Goal: Task Accomplishment & Management: Manage account settings

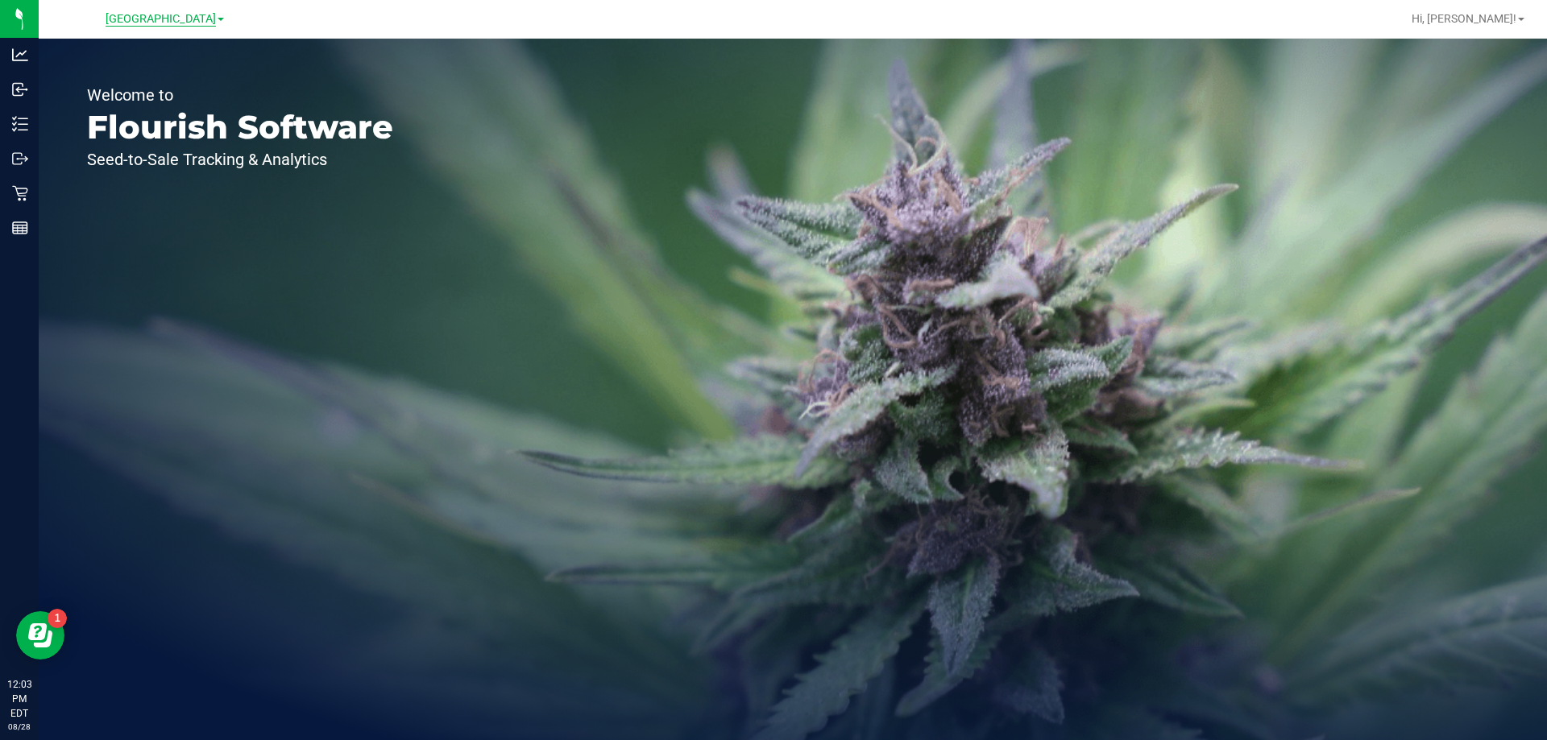
click at [160, 18] on span "[GEOGRAPHIC_DATA]" at bounding box center [161, 19] width 110 height 15
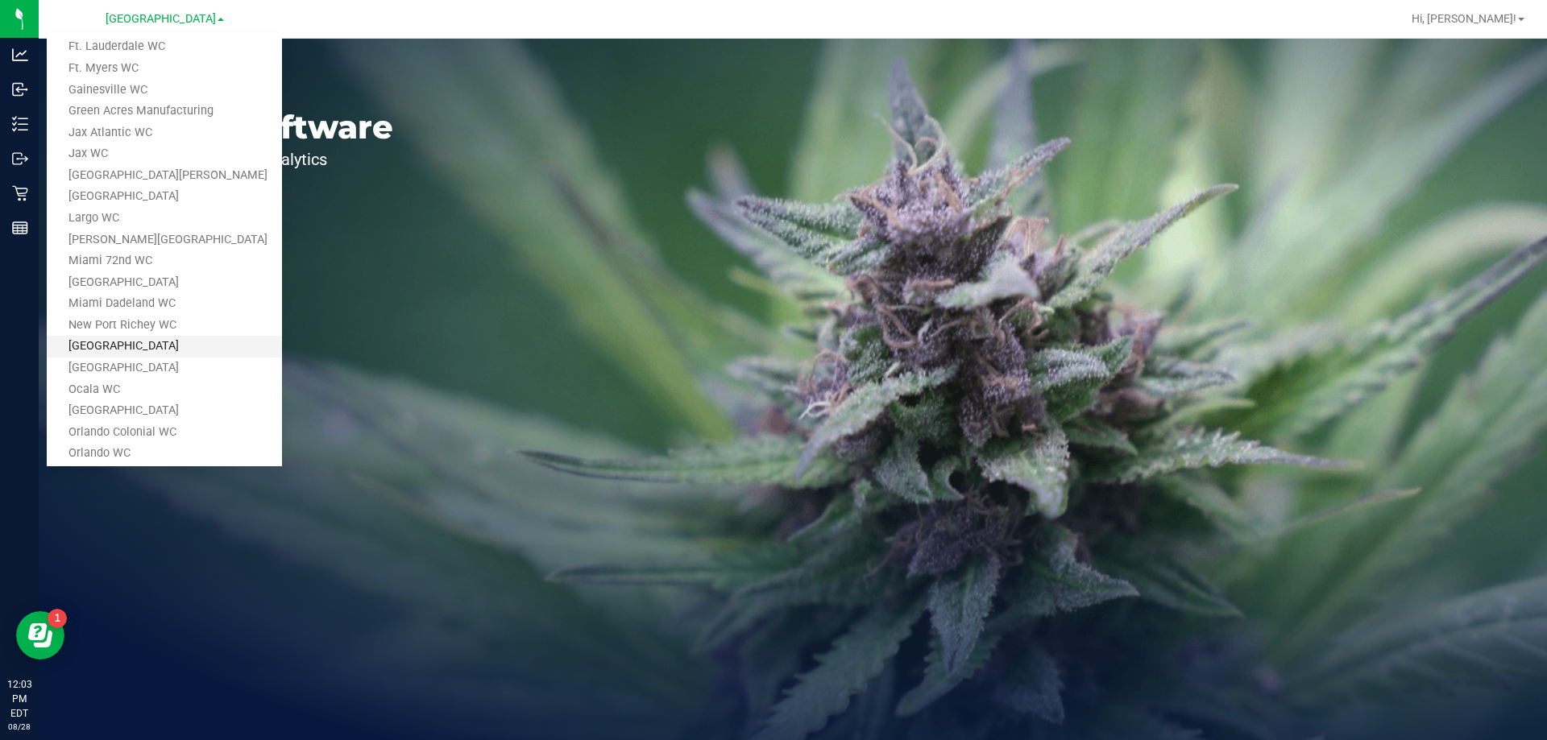
scroll to position [219, 0]
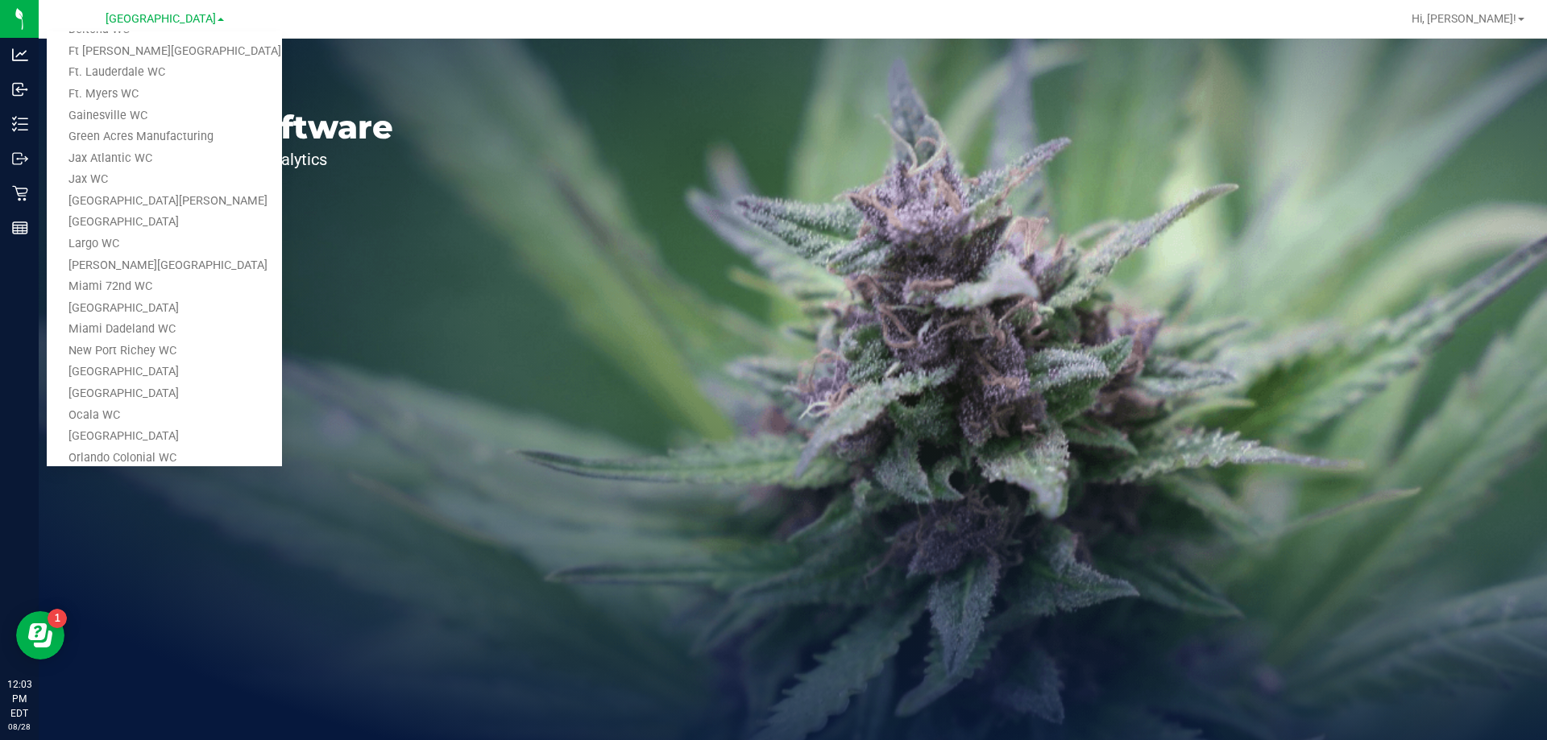
click at [128, 112] on link "Gainesville WC" at bounding box center [164, 117] width 235 height 22
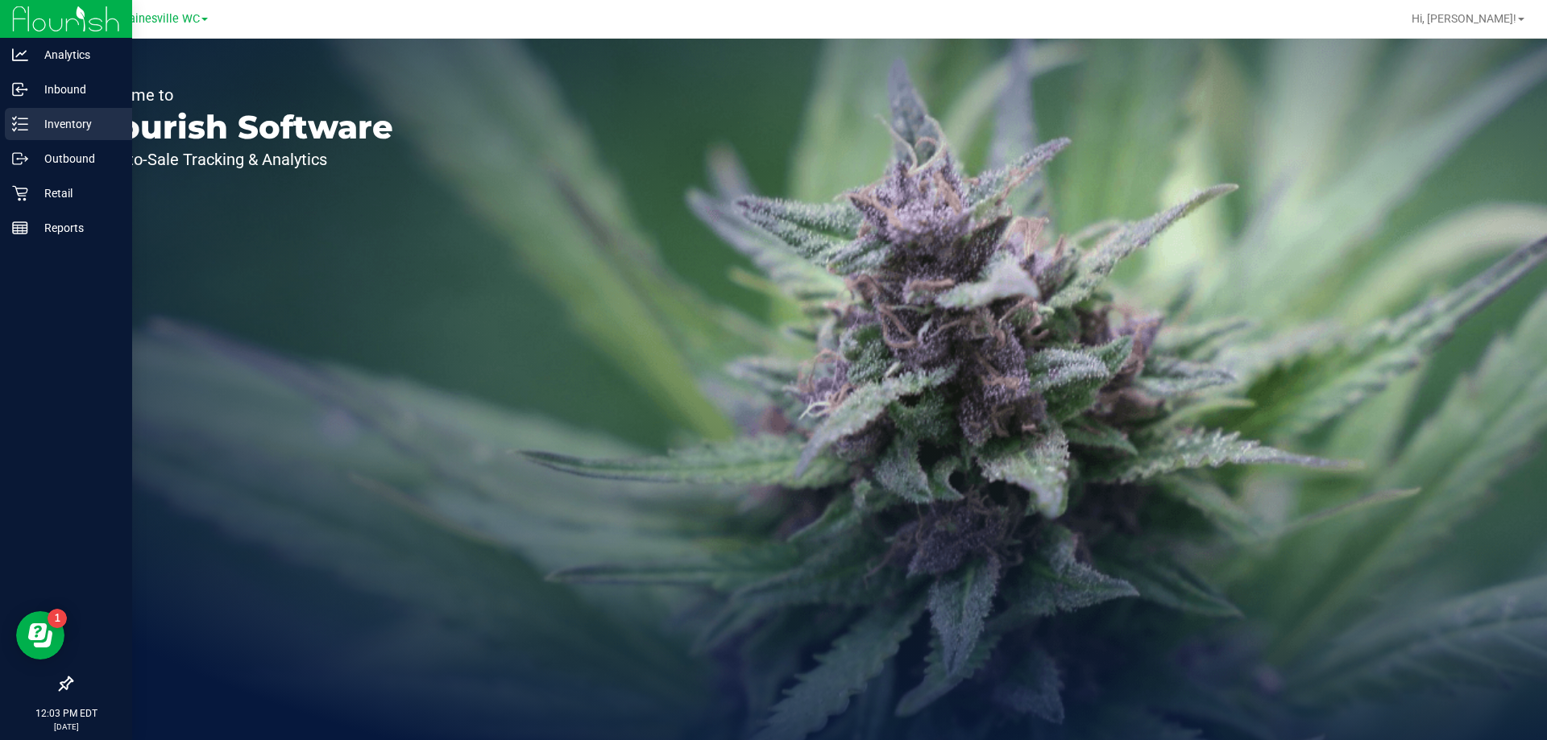
click at [65, 117] on p "Inventory" at bounding box center [76, 123] width 97 height 19
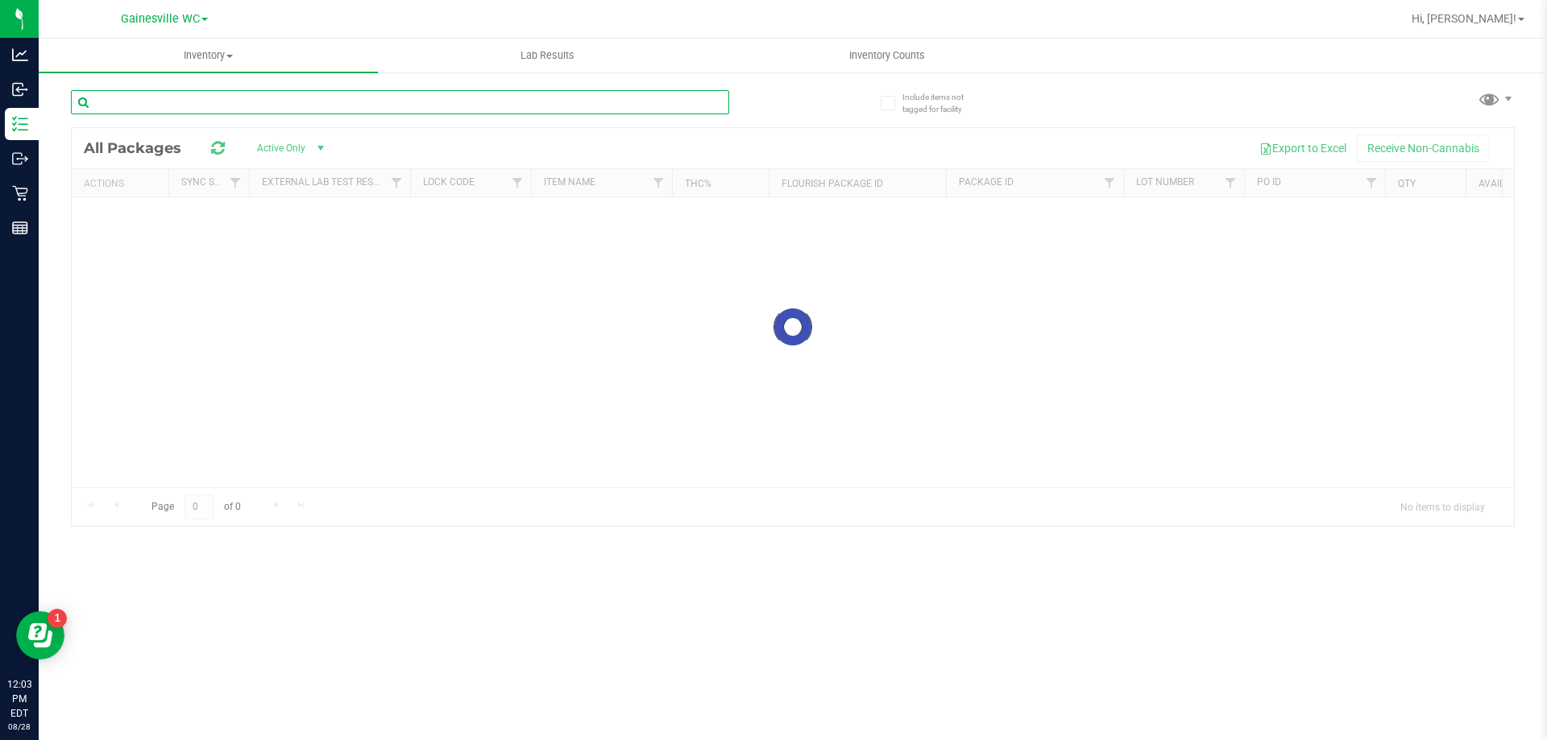
click at [177, 106] on div "Inventory All packages All inventory Waste log Lab Results Inventory Counts" at bounding box center [793, 390] width 1508 height 702
drag, startPoint x: 154, startPoint y: 102, endPoint x: 42, endPoint y: 102, distance: 112.0
click at [42, 102] on div "Include items not tagged for facility flam All Packages Active Only Active Only…" at bounding box center [793, 316] width 1508 height 491
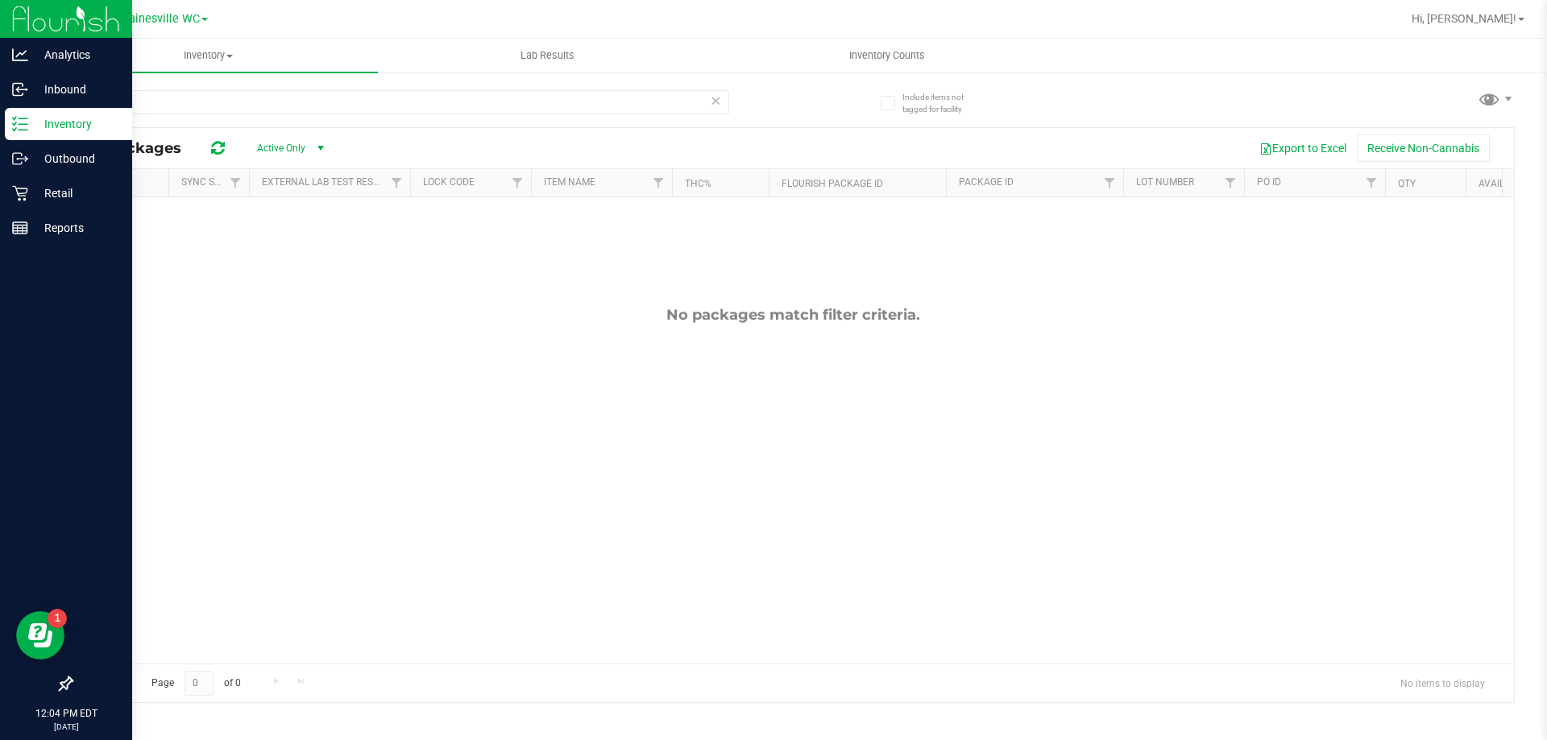
click at [23, 130] on line at bounding box center [23, 130] width 9 height 0
click at [63, 129] on p "Inventory" at bounding box center [76, 123] width 97 height 19
click at [75, 122] on p "Inventory" at bounding box center [76, 123] width 97 height 19
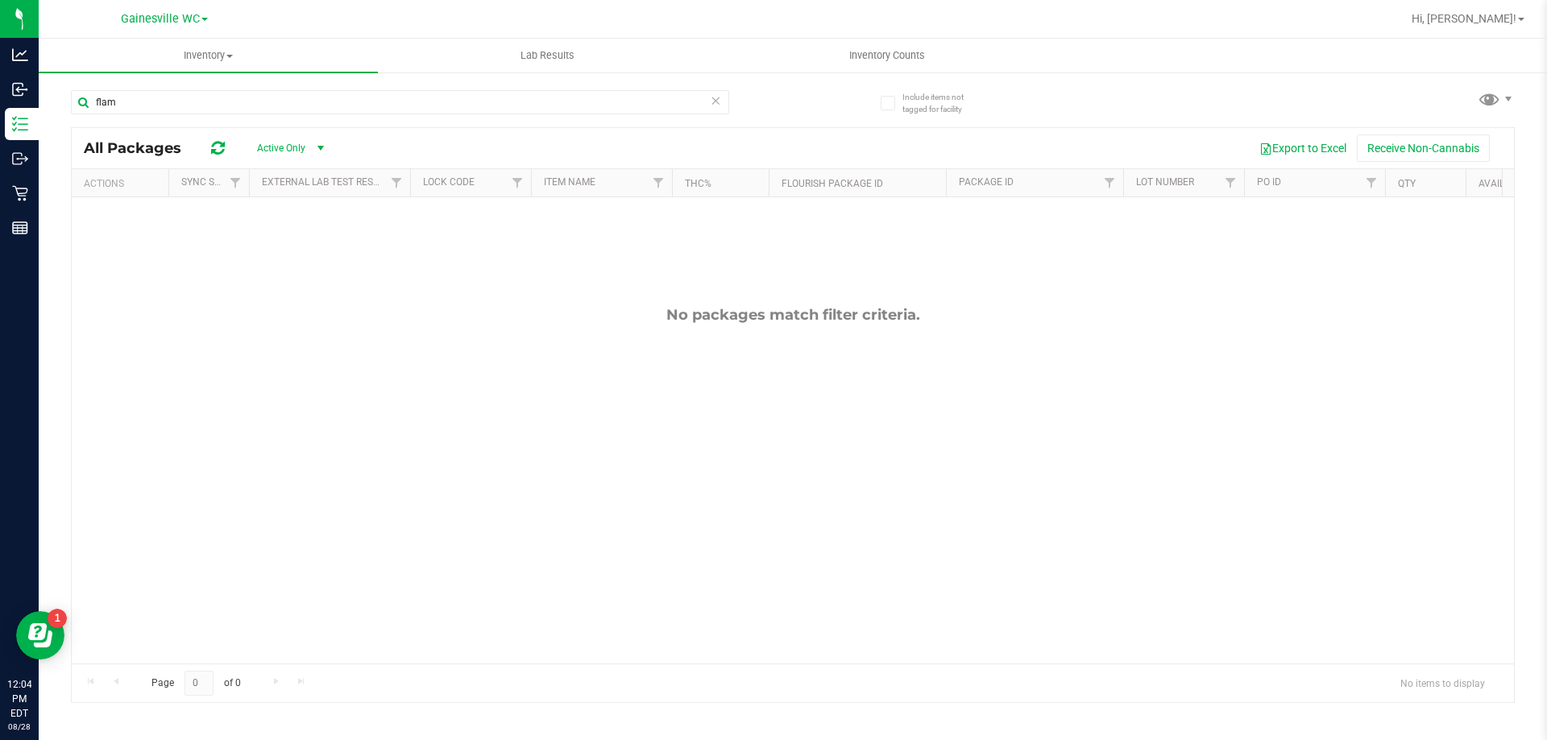
click at [270, 370] on div "No packages match filter criteria." at bounding box center [793, 484] width 1442 height 575
click at [142, 102] on input "flam" at bounding box center [400, 102] width 658 height 24
type input "f"
click at [295, 455] on div "No packages match filter criteria." at bounding box center [793, 484] width 1442 height 575
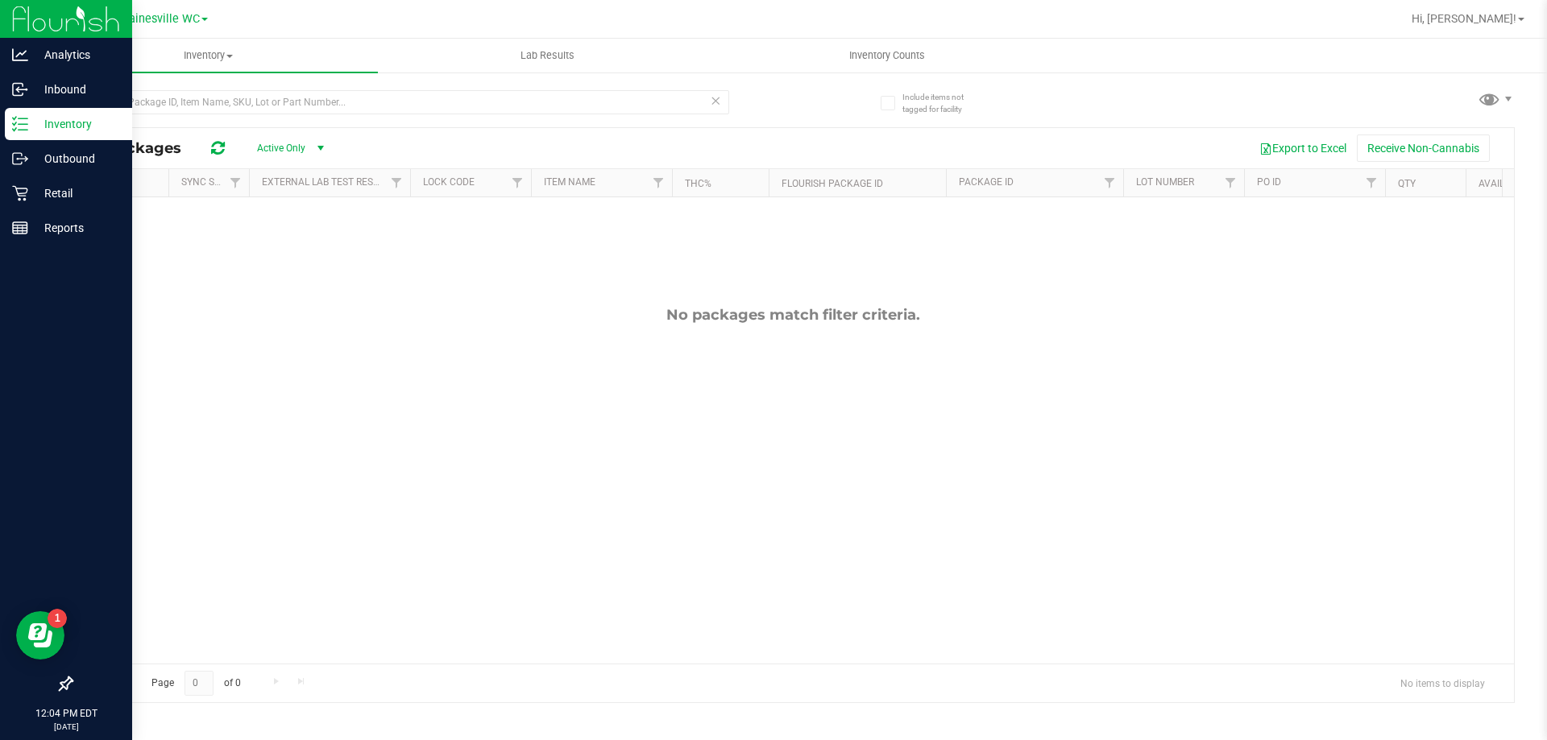
click at [23, 124] on line at bounding box center [23, 124] width 9 height 0
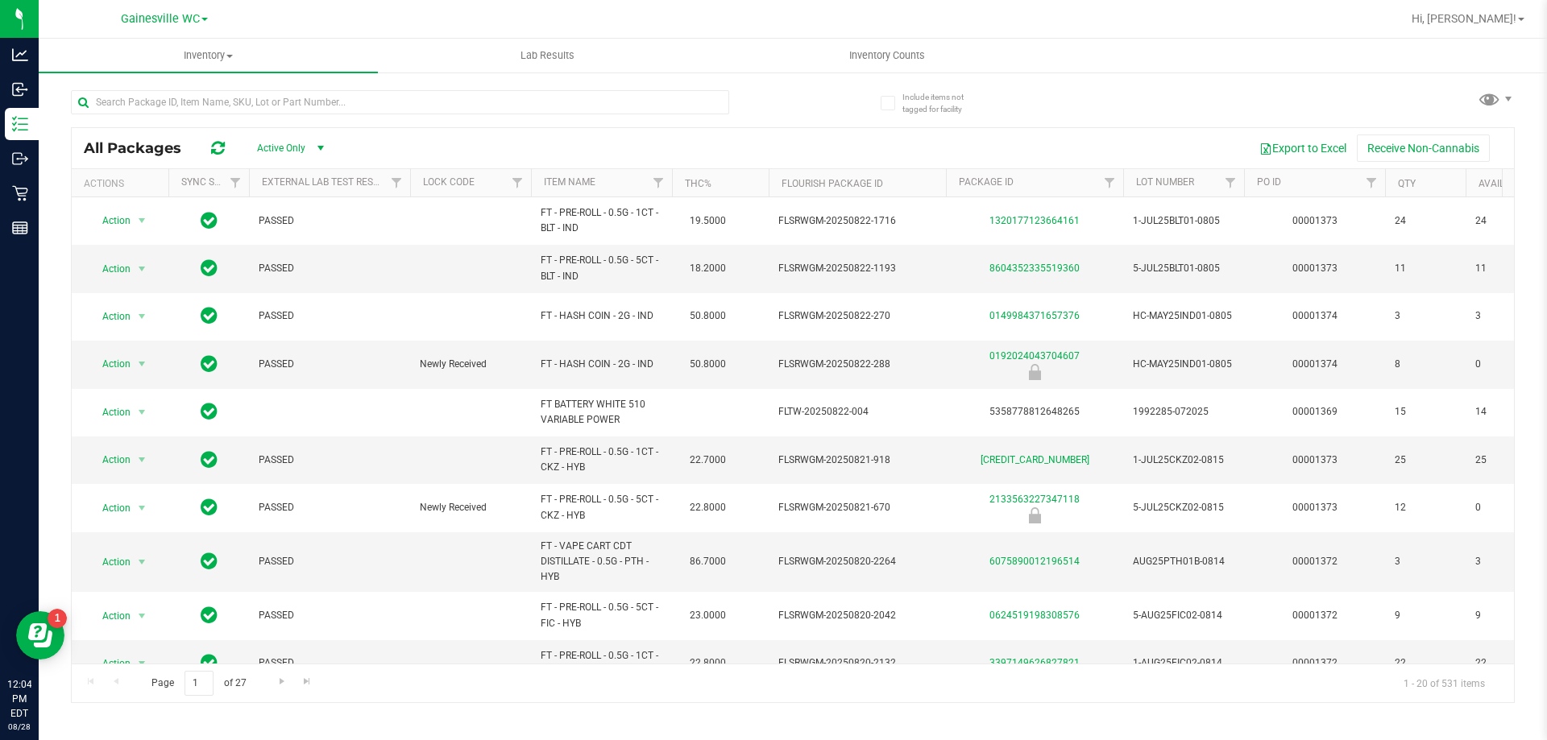
click at [205, 16] on link "Gainesville WC" at bounding box center [164, 17] width 87 height 15
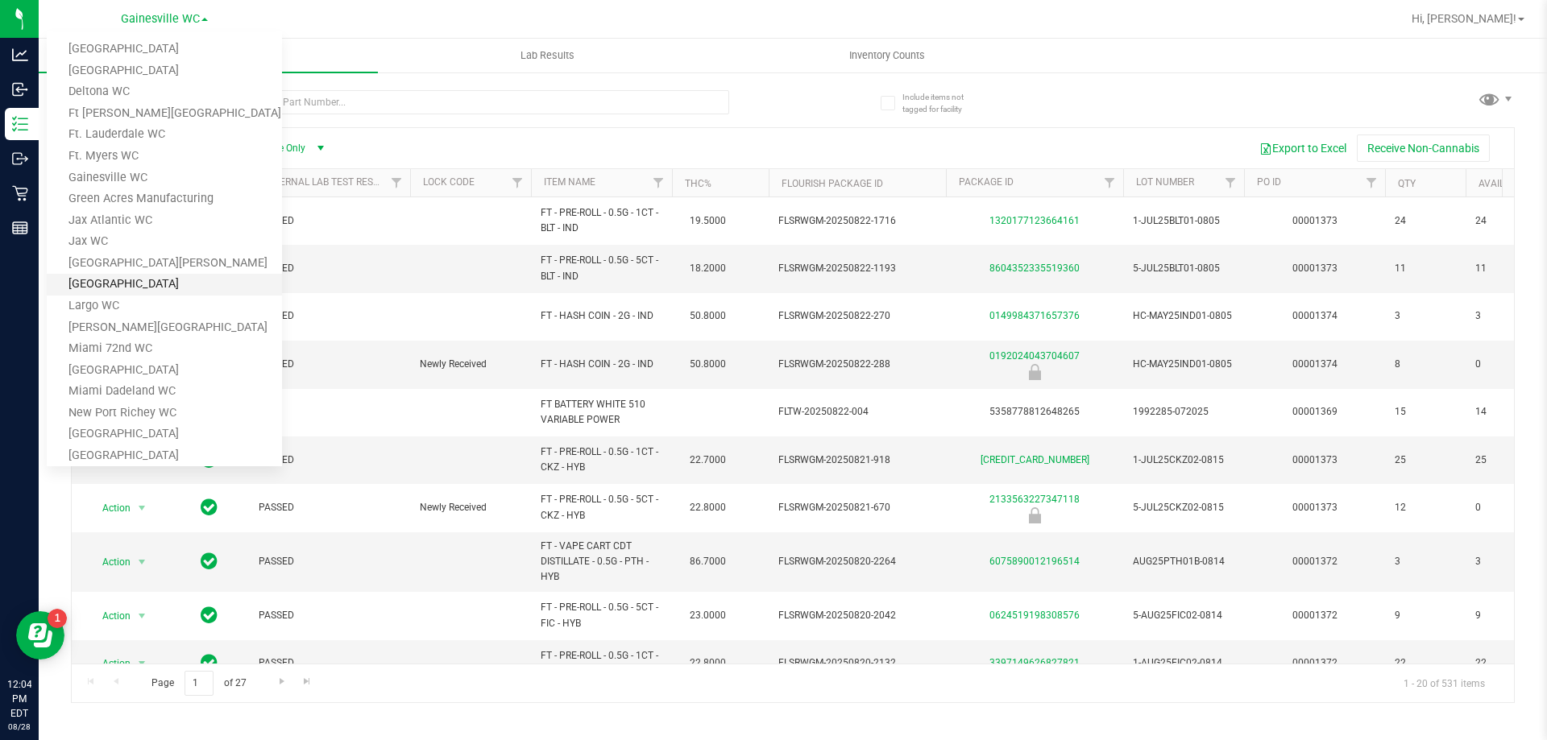
scroll to position [161, 0]
click at [115, 280] on link "[GEOGRAPHIC_DATA]" at bounding box center [164, 281] width 235 height 22
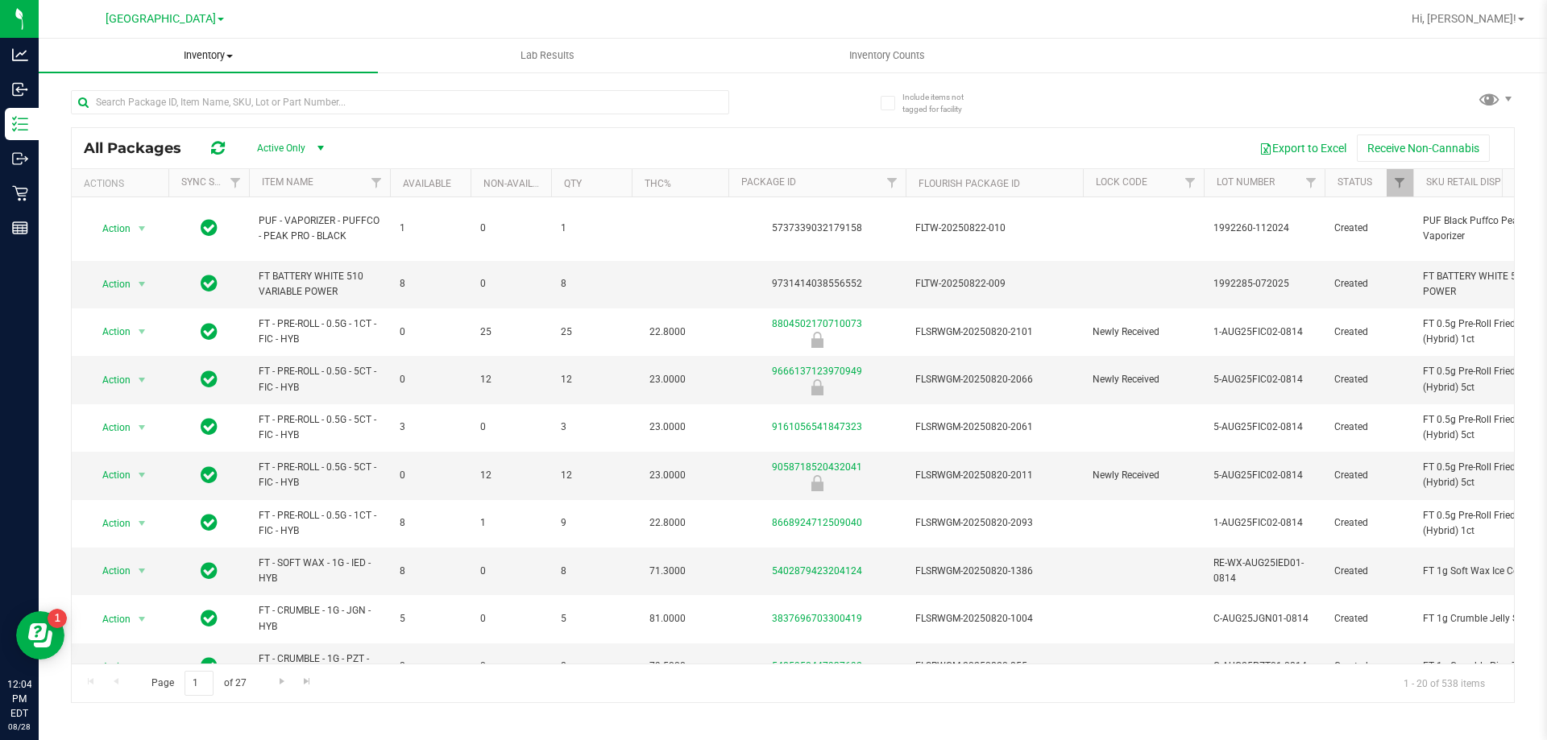
click at [194, 56] on span "Inventory" at bounding box center [208, 55] width 339 height 15
click at [169, 12] on span "[GEOGRAPHIC_DATA]" at bounding box center [161, 19] width 110 height 15
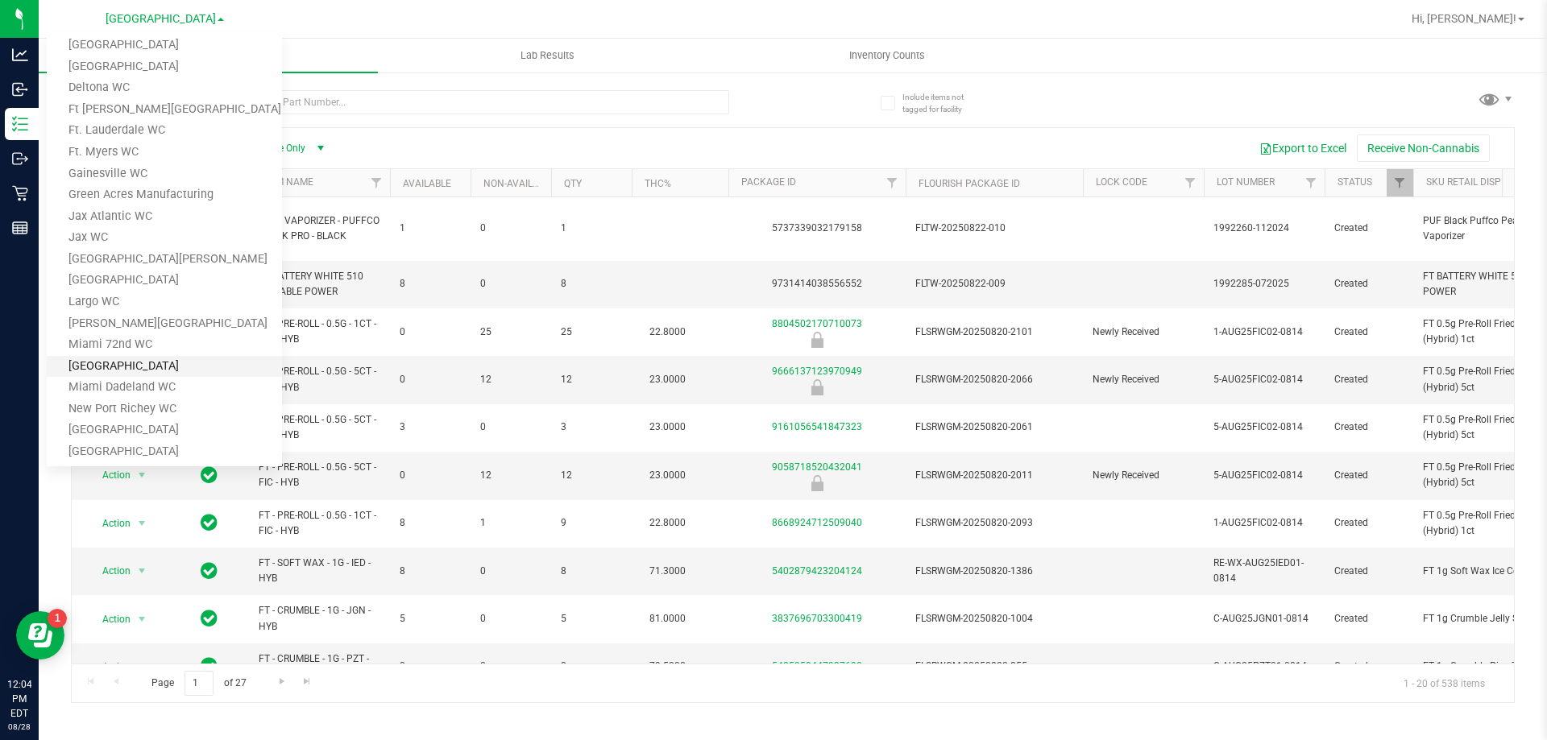
click at [122, 373] on link "[GEOGRAPHIC_DATA]" at bounding box center [164, 367] width 235 height 22
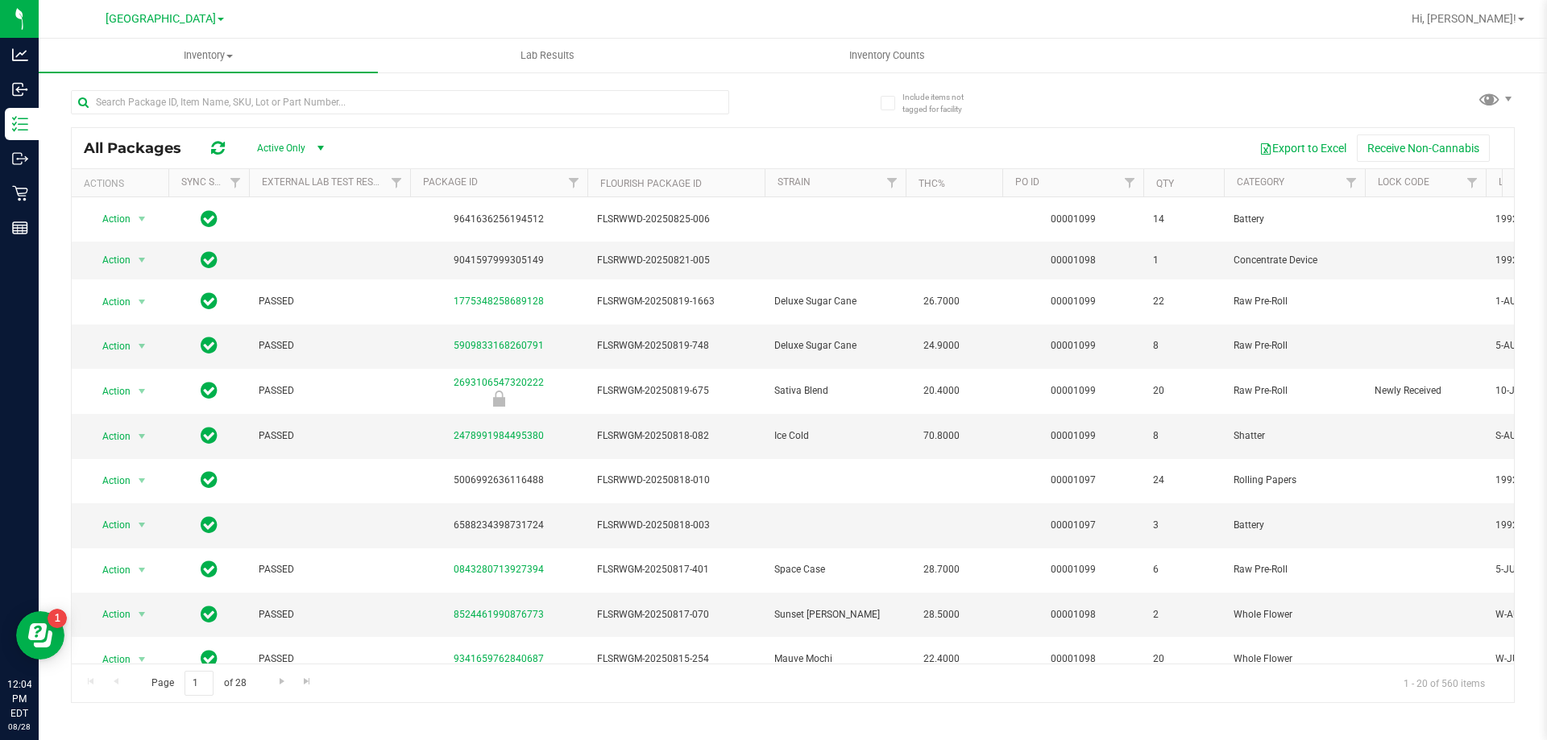
click at [274, 149] on span "Active Only" at bounding box center [286, 148] width 89 height 23
click at [203, 60] on span "Inventory" at bounding box center [208, 55] width 339 height 15
drag, startPoint x: 200, startPoint y: 59, endPoint x: 197, endPoint y: 48, distance: 10.7
click at [200, 56] on span "Inventory" at bounding box center [208, 55] width 339 height 15
click at [196, 55] on span "Inventory" at bounding box center [208, 55] width 339 height 15
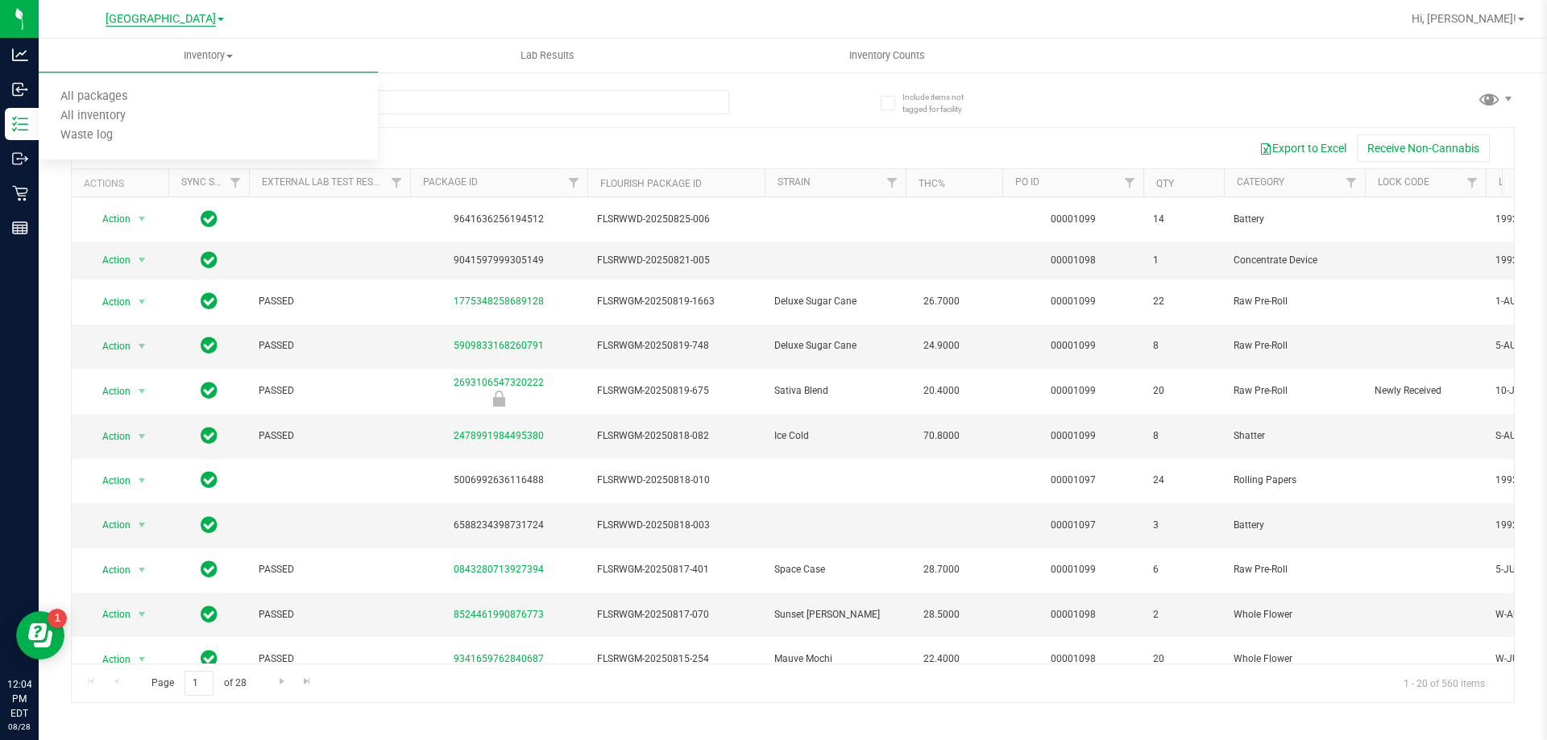
click at [155, 19] on span "[GEOGRAPHIC_DATA]" at bounding box center [161, 19] width 110 height 15
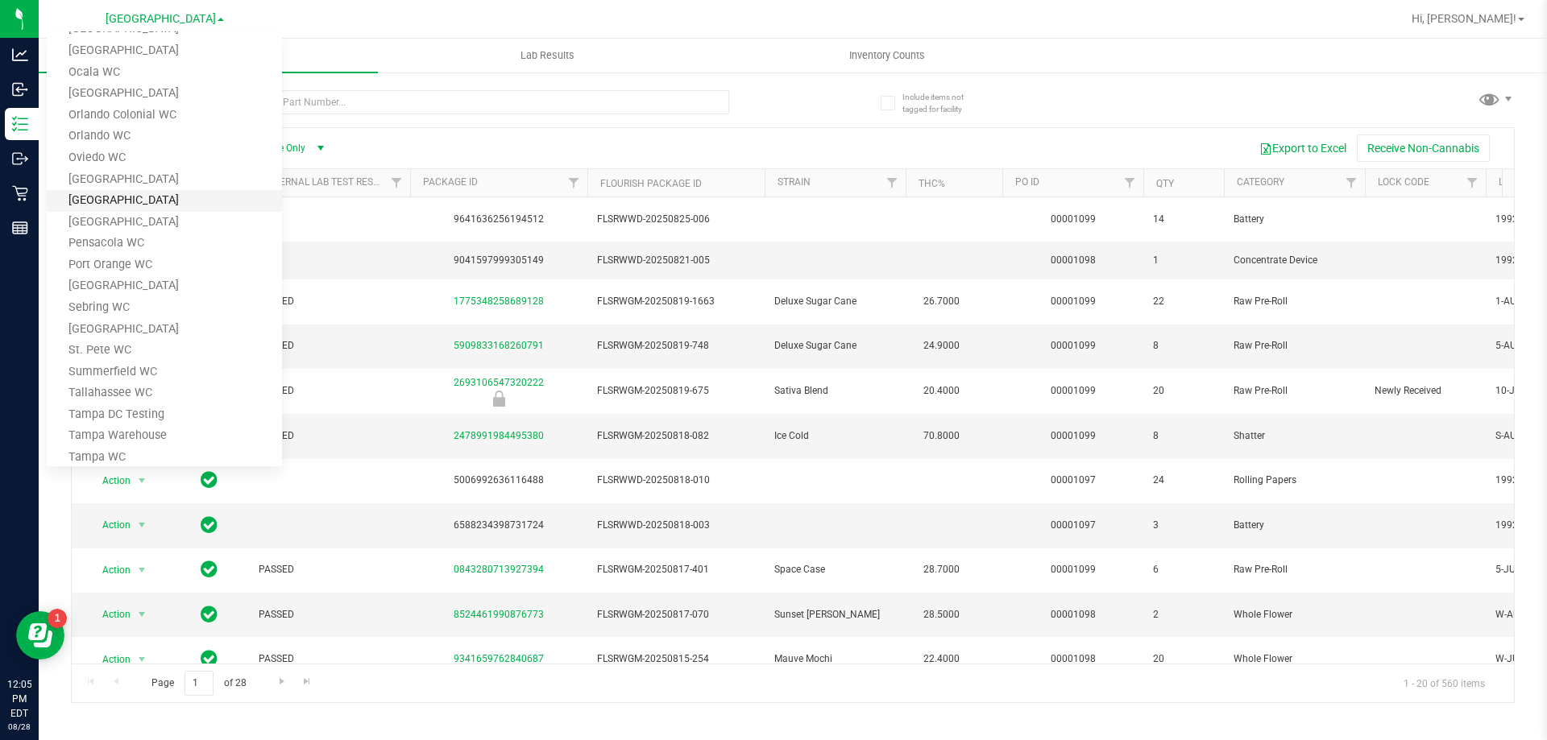
scroll to position [564, 0]
click at [126, 307] on link "Sebring WC" at bounding box center [164, 307] width 235 height 22
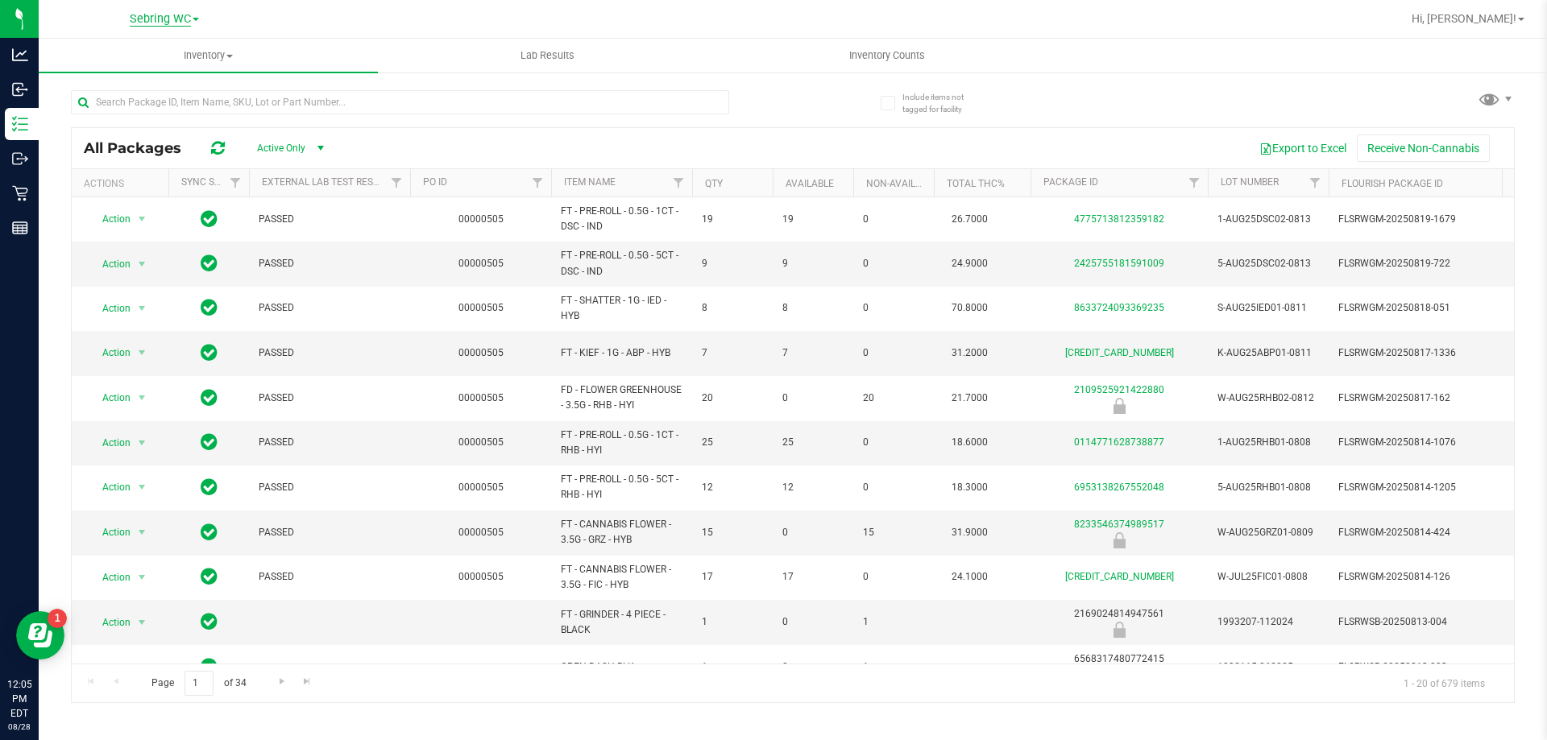
click at [188, 24] on span "Sebring WC" at bounding box center [160, 19] width 61 height 15
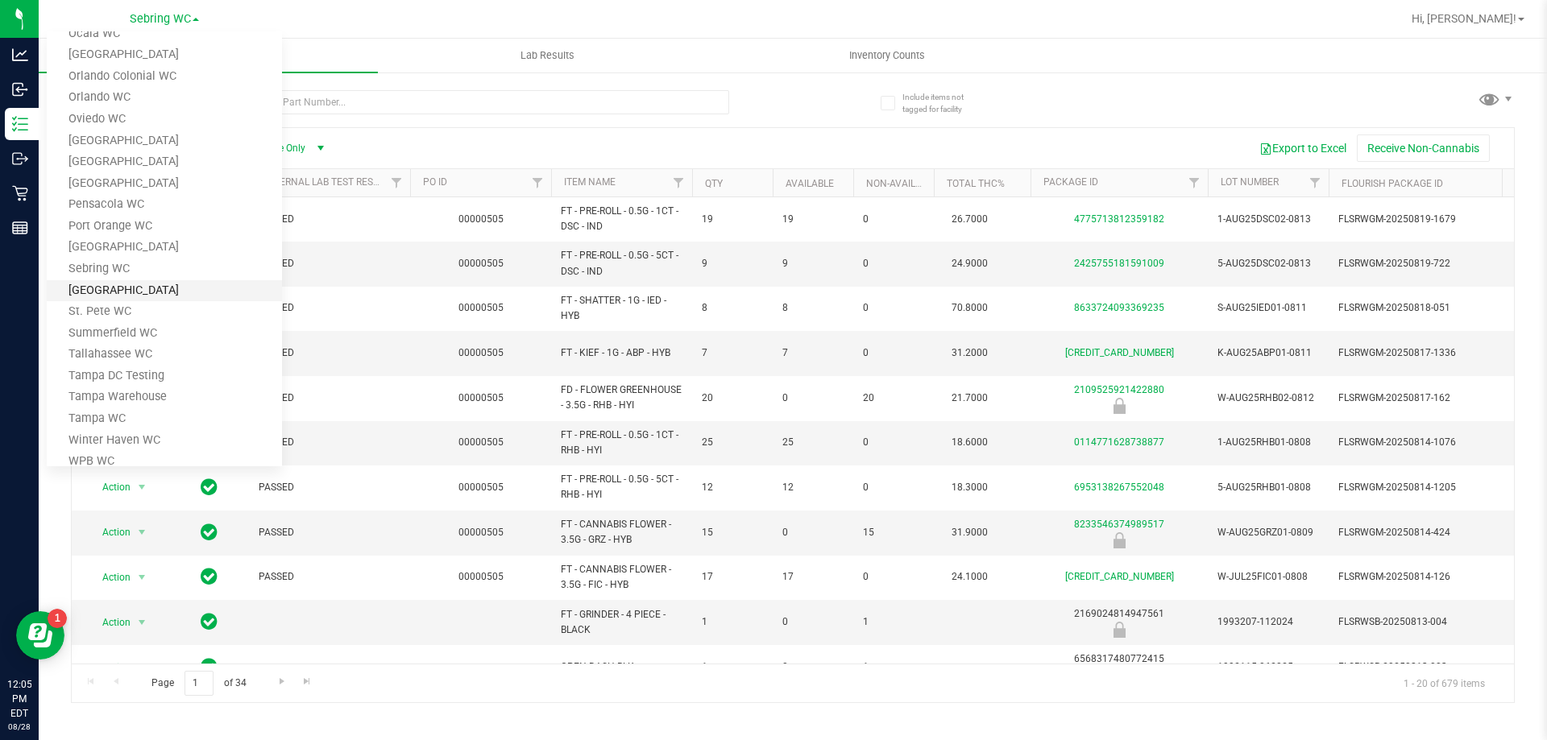
scroll to position [622, 0]
click at [93, 428] on link "Winter Haven WC" at bounding box center [164, 420] width 235 height 22
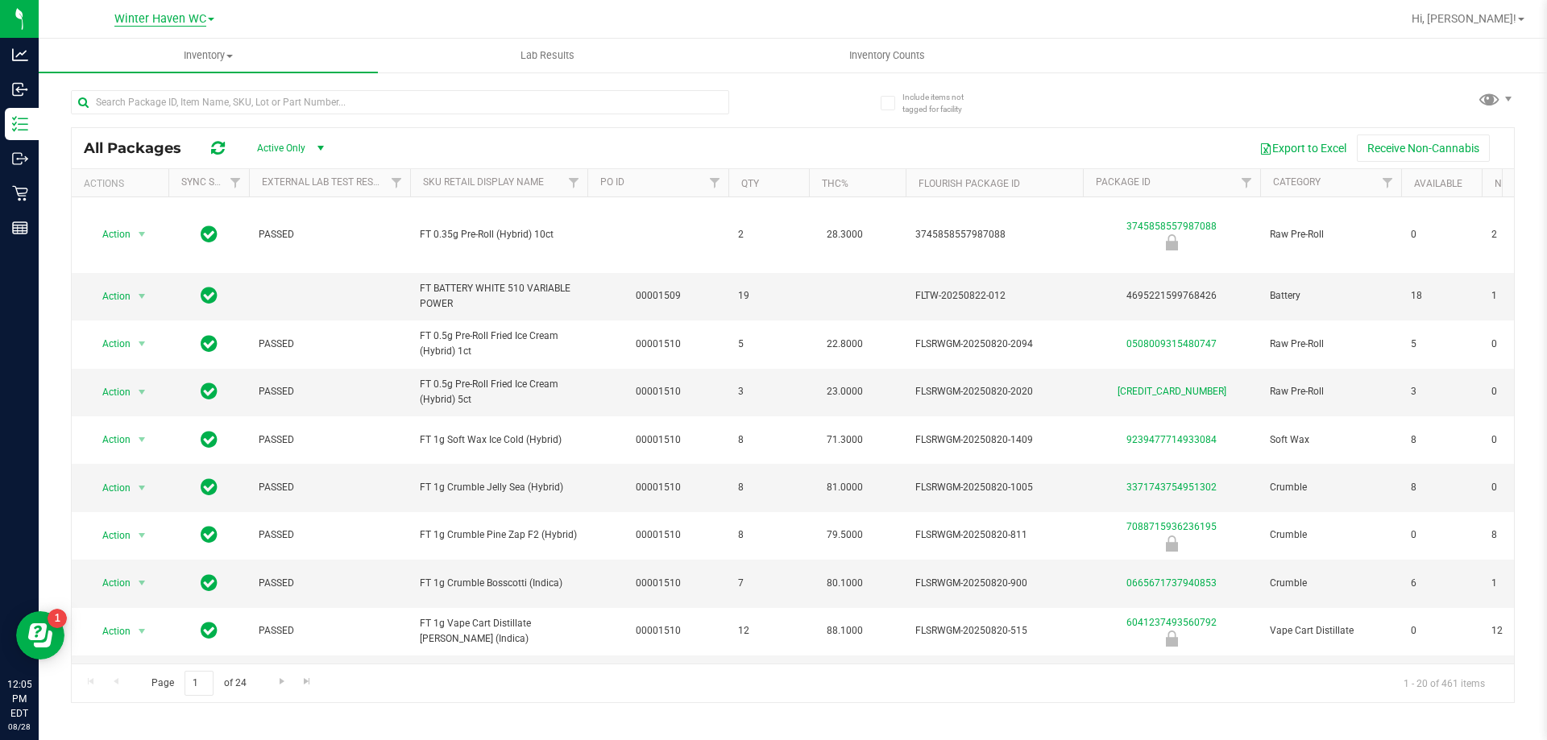
click at [169, 23] on span "Winter Haven WC" at bounding box center [160, 19] width 92 height 15
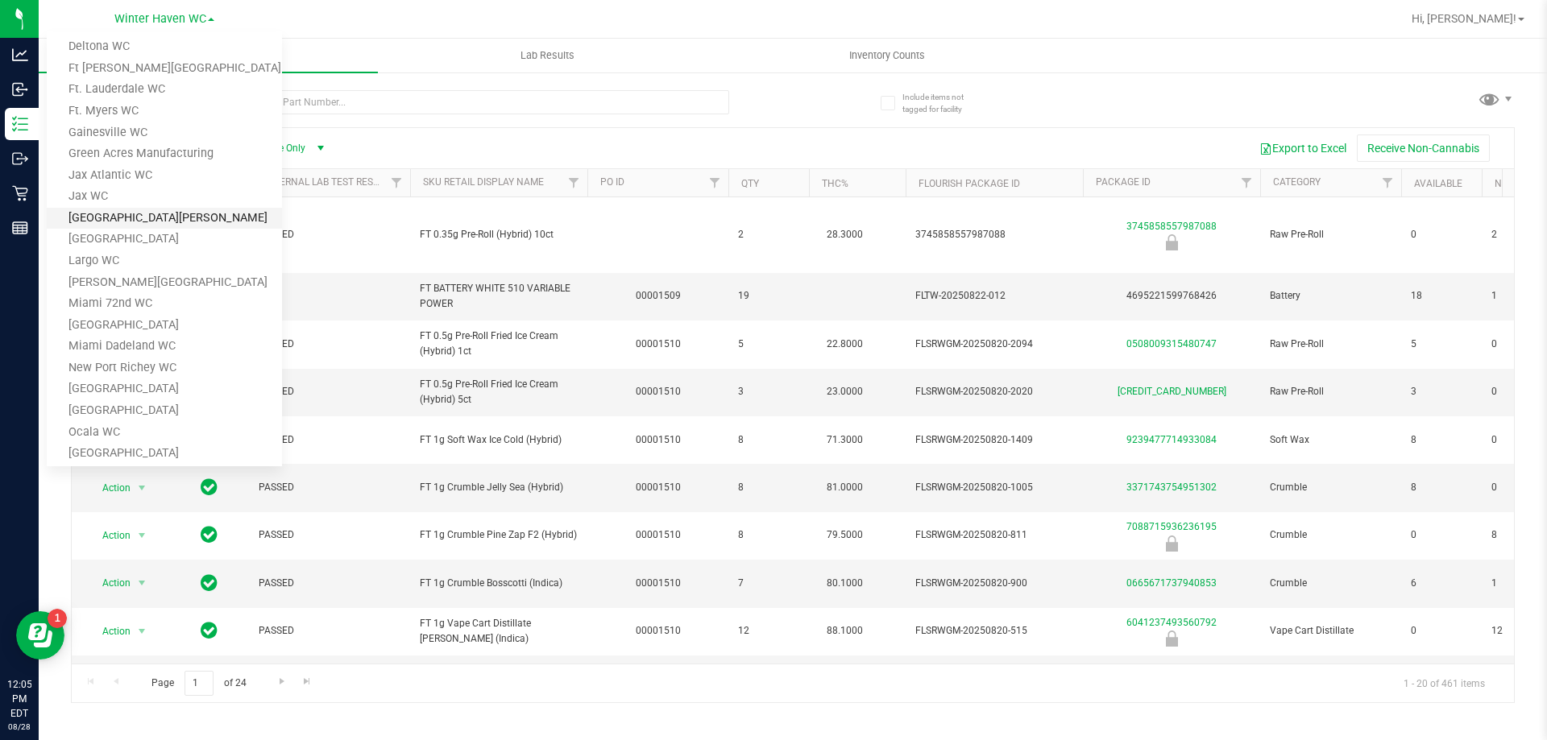
scroll to position [139, 0]
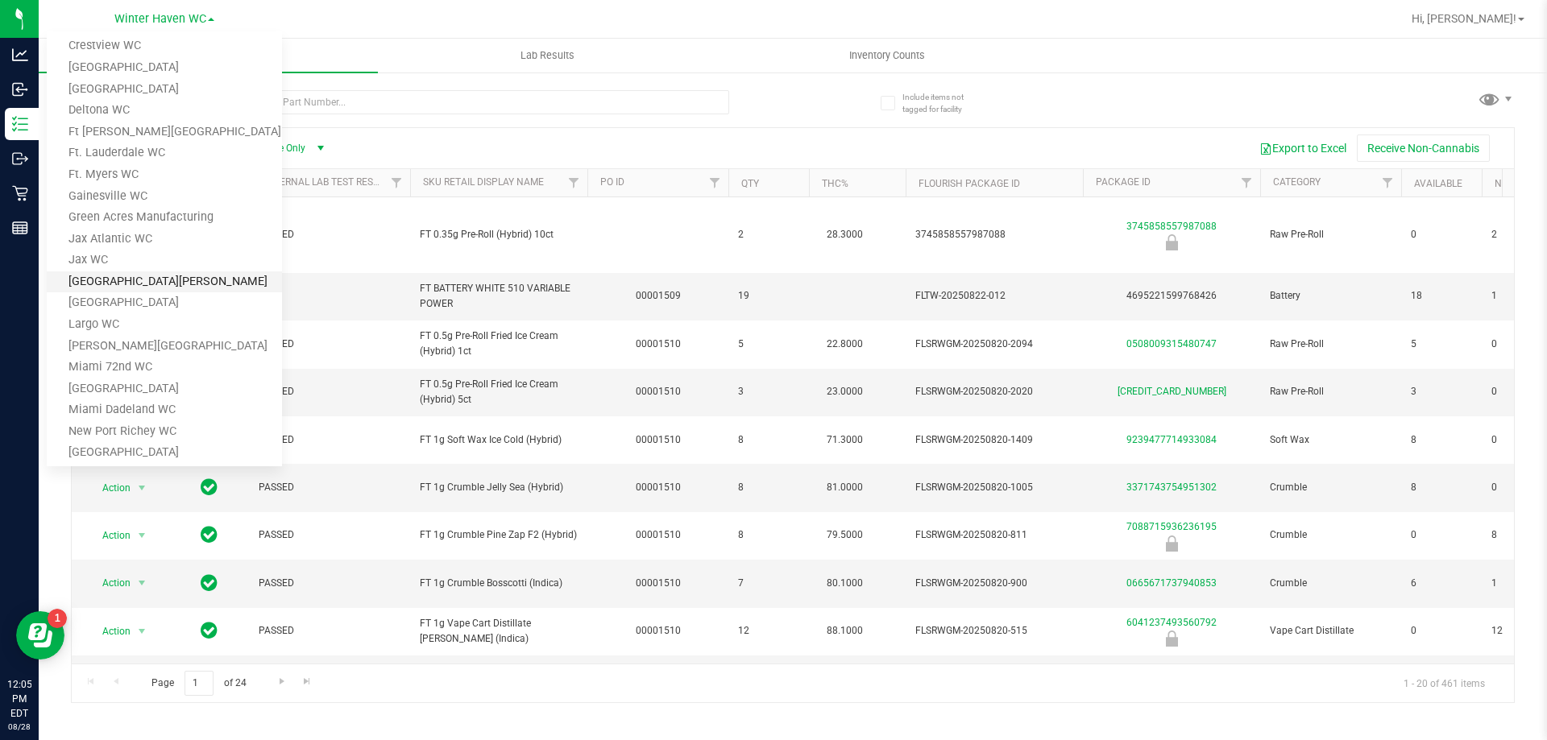
click at [105, 280] on link "[GEOGRAPHIC_DATA][PERSON_NAME]" at bounding box center [164, 282] width 235 height 22
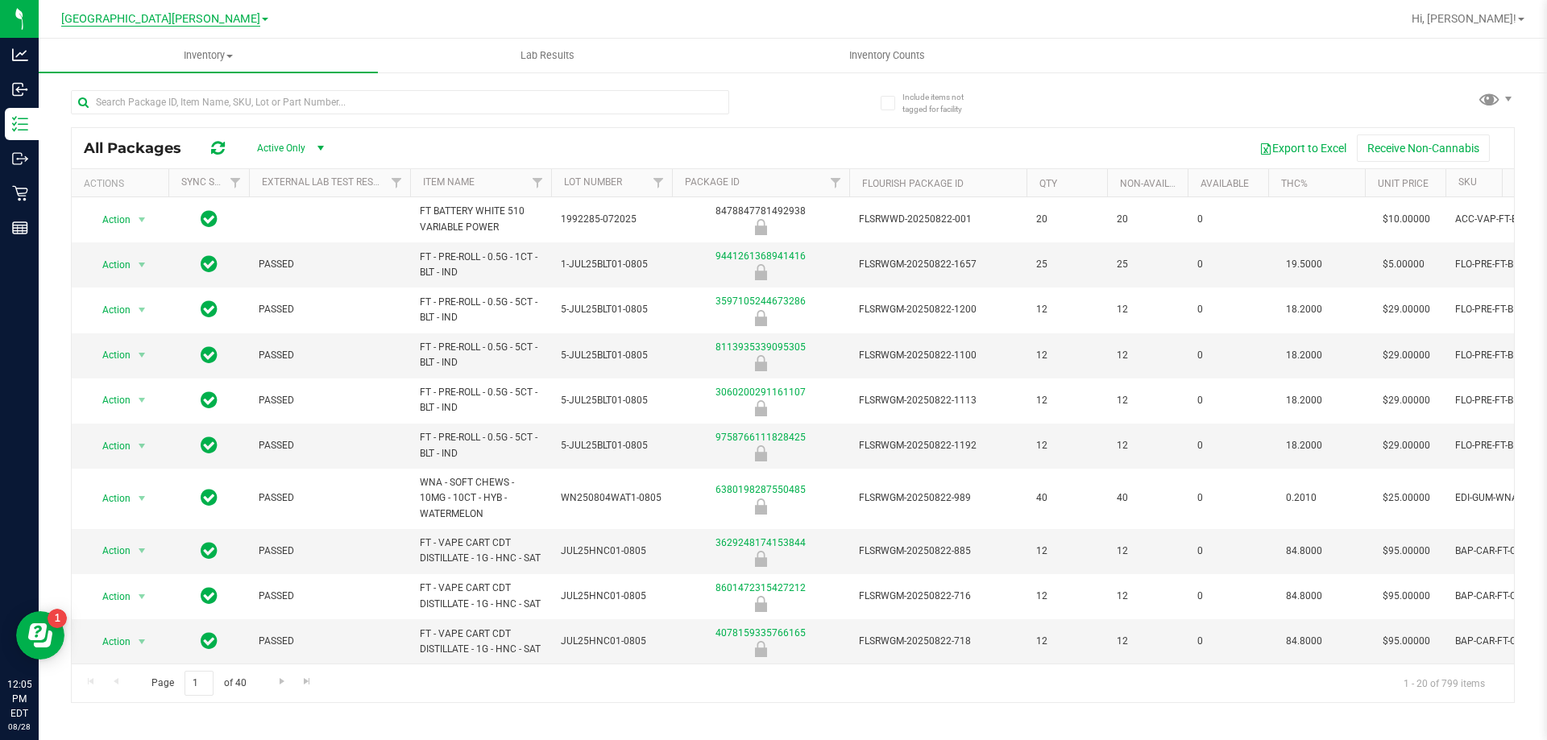
click at [181, 21] on span "[GEOGRAPHIC_DATA][PERSON_NAME]" at bounding box center [160, 19] width 199 height 15
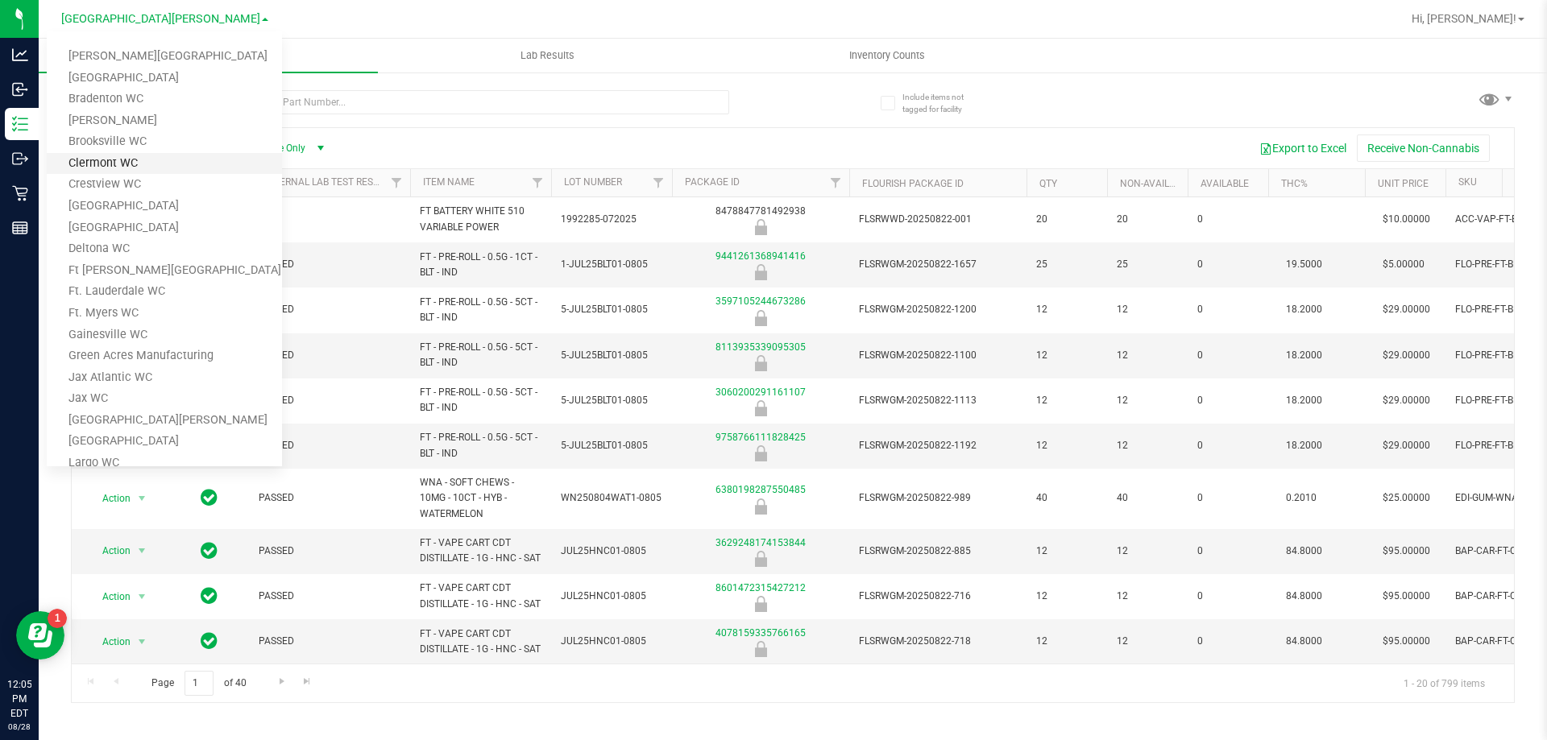
click at [131, 168] on link "Clermont WC" at bounding box center [164, 164] width 235 height 22
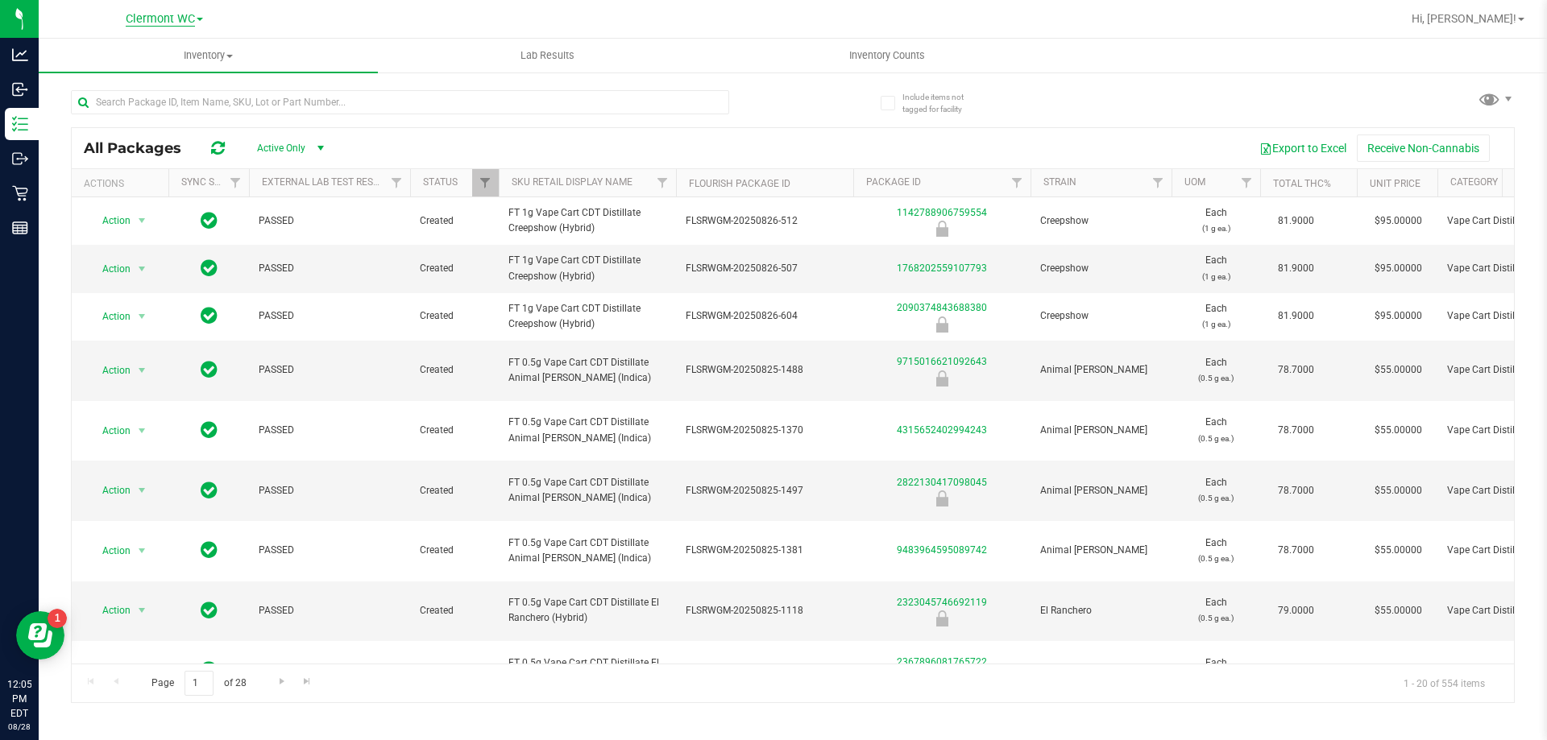
click at [127, 17] on span "Clermont WC" at bounding box center [160, 19] width 69 height 15
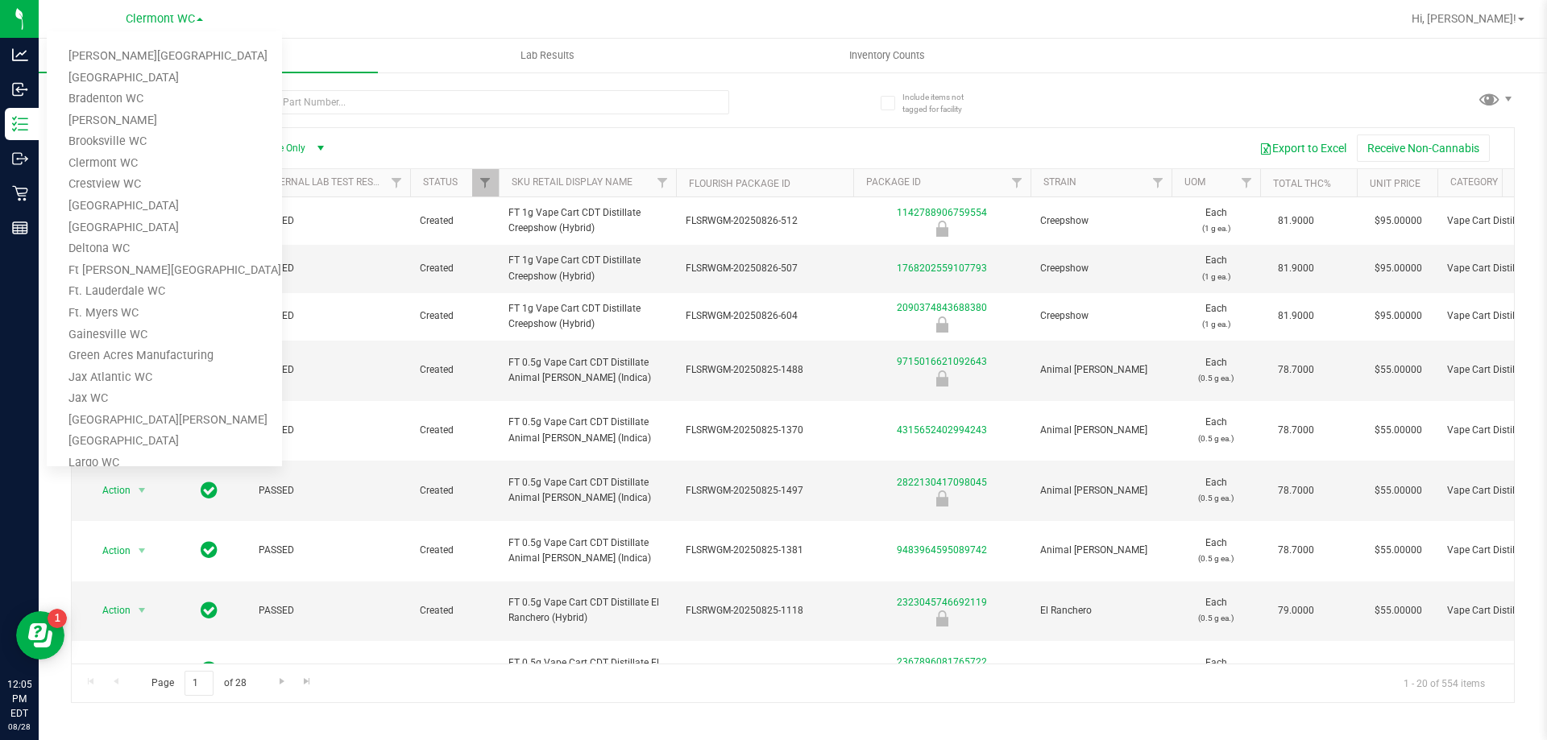
click at [427, 139] on div "Export to Excel Receive Non-Cannabis" at bounding box center [922, 148] width 1158 height 27
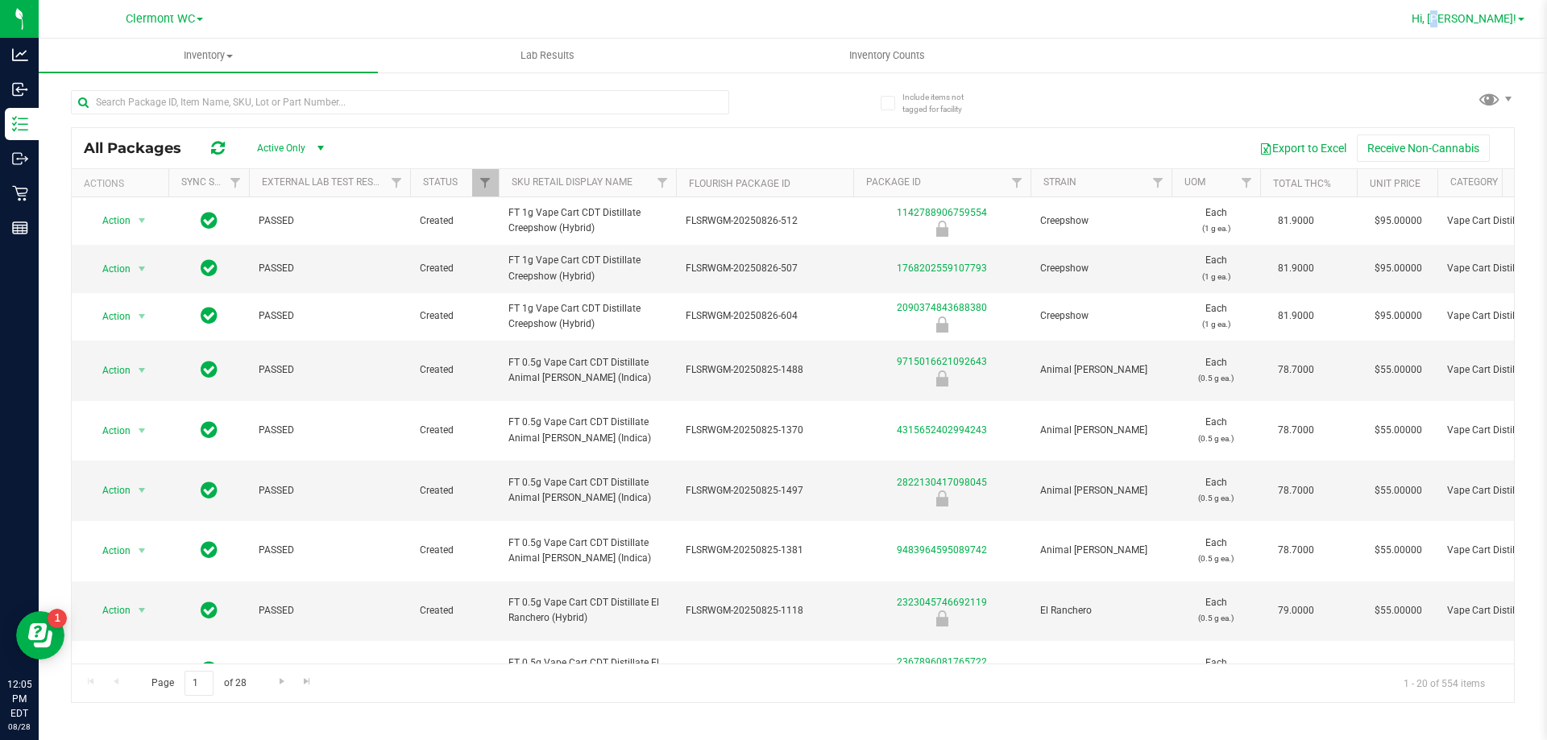
click at [1468, 27] on link "Hi, [PERSON_NAME]!" at bounding box center [1468, 18] width 126 height 17
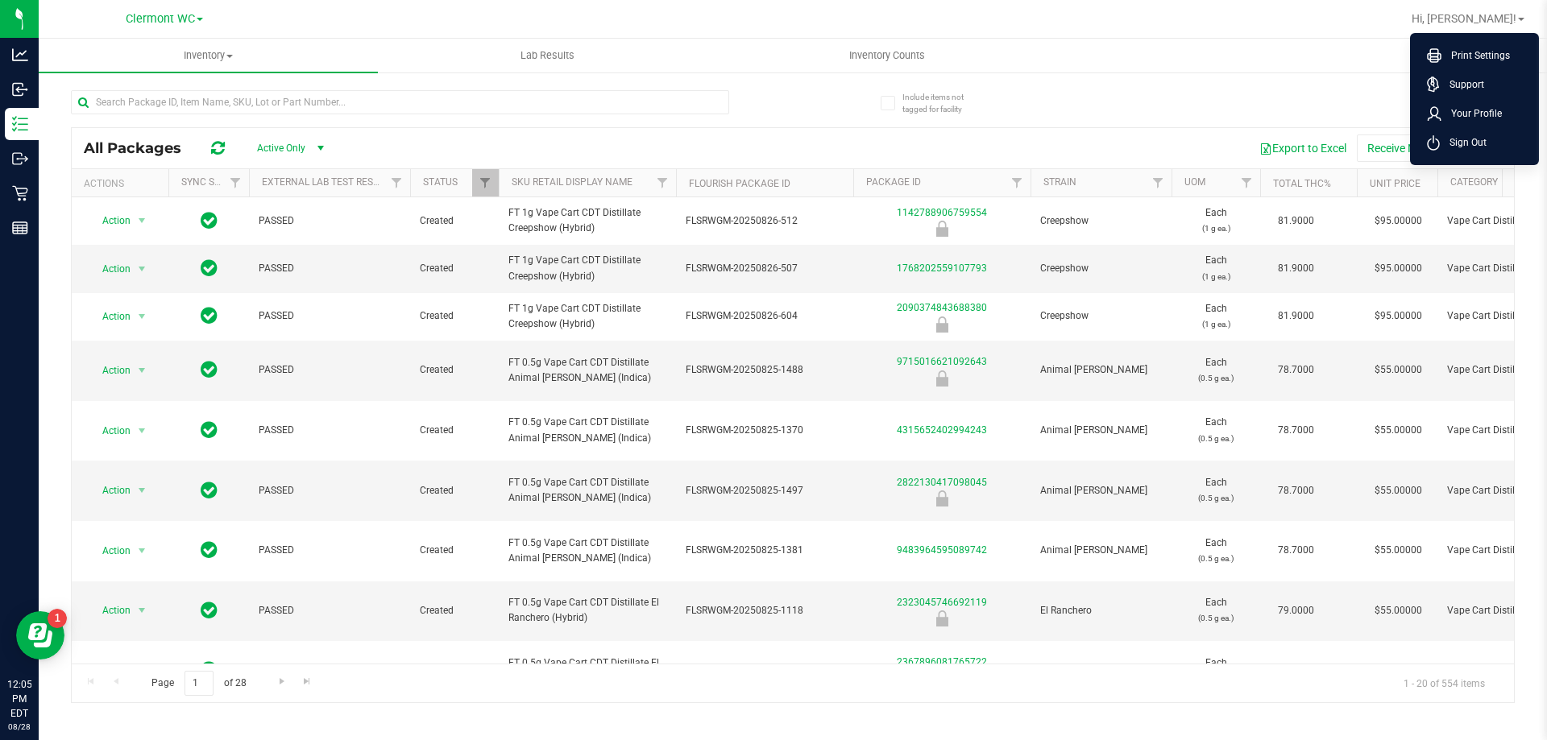
click at [1496, 139] on li "Sign Out" at bounding box center [1474, 142] width 121 height 29
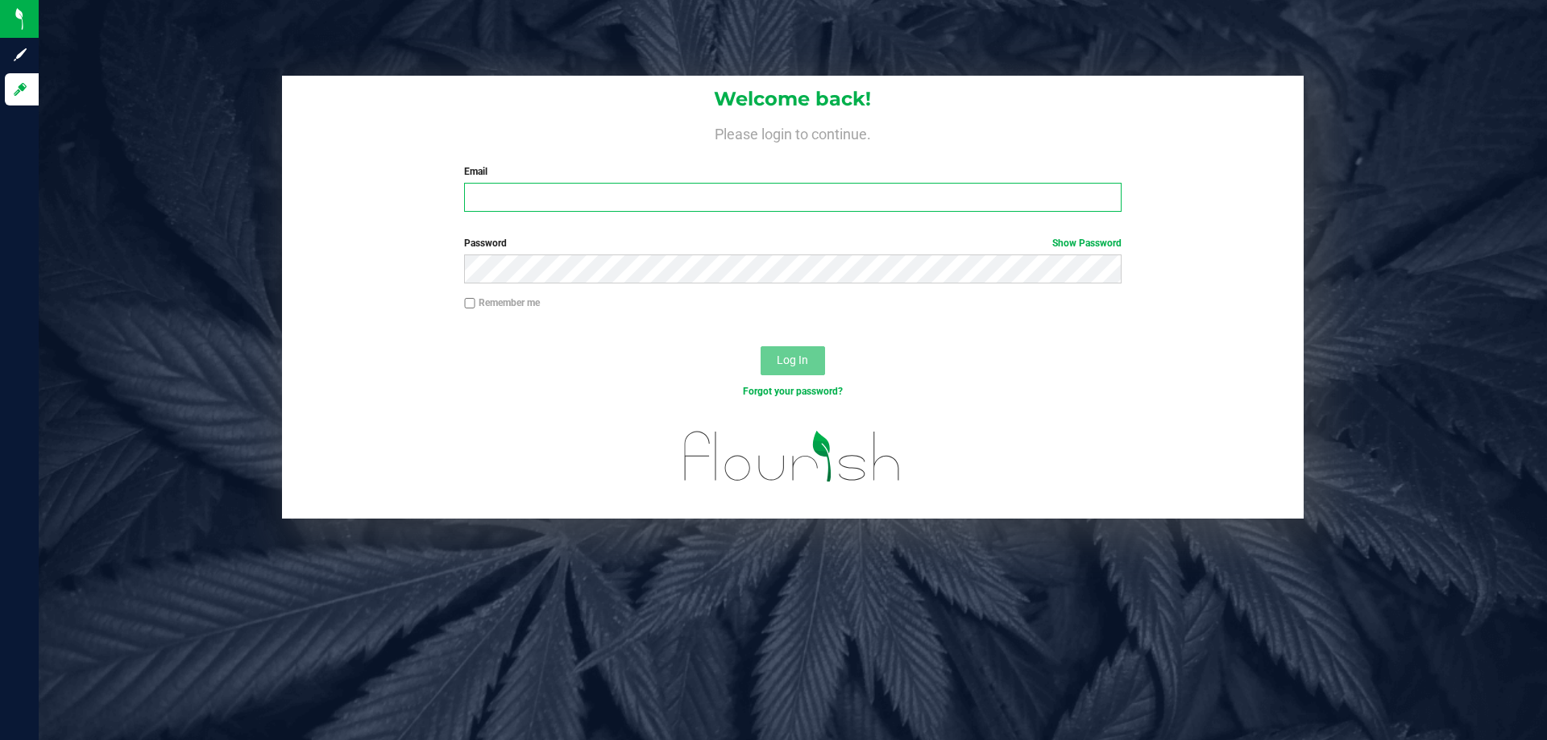
click at [632, 209] on input "Email" at bounding box center [792, 197] width 657 height 29
type input "[PERSON_NAME][EMAIL_ADDRESS][DOMAIN_NAME]"
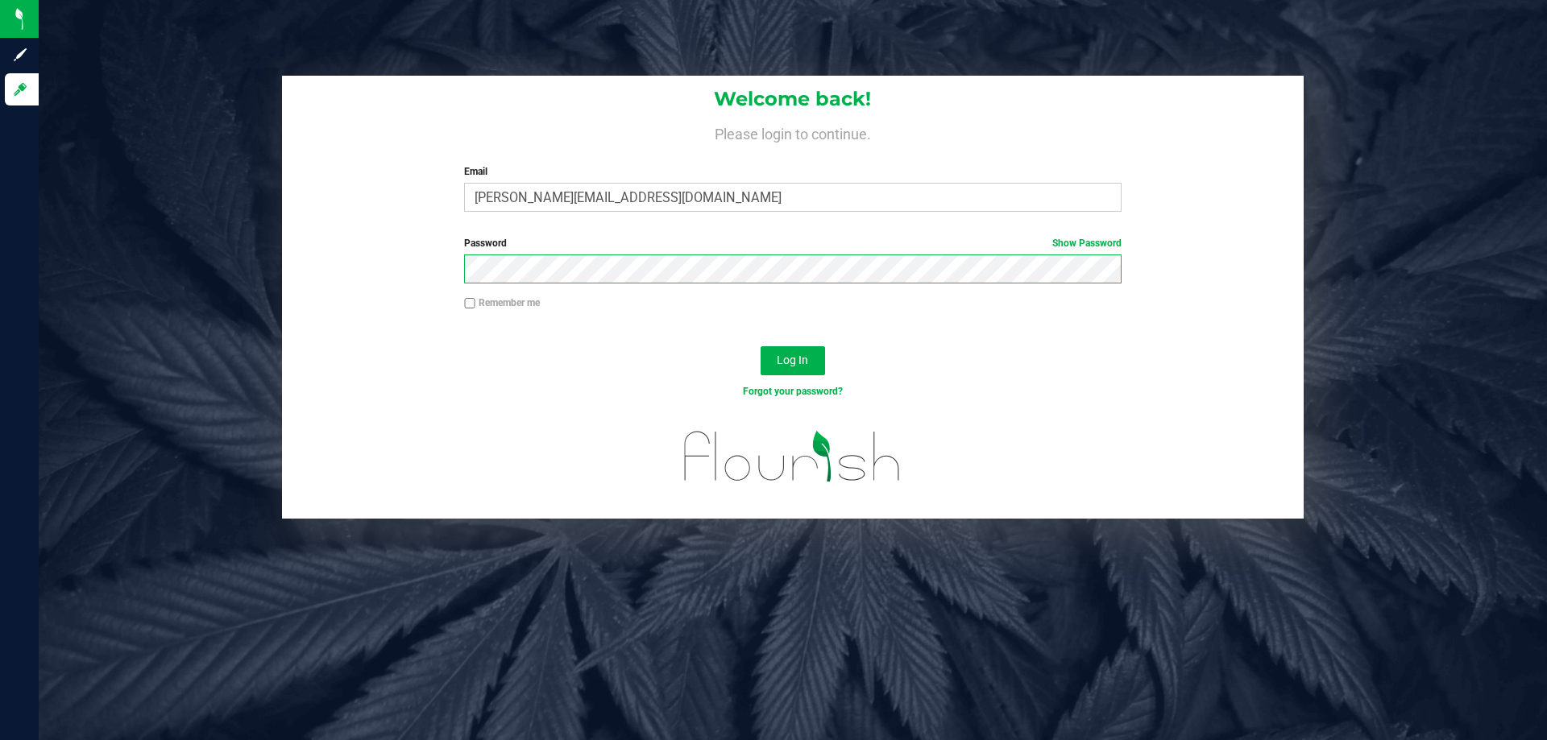
click at [760, 346] on button "Log In" at bounding box center [792, 360] width 64 height 29
